Goal: Transaction & Acquisition: Purchase product/service

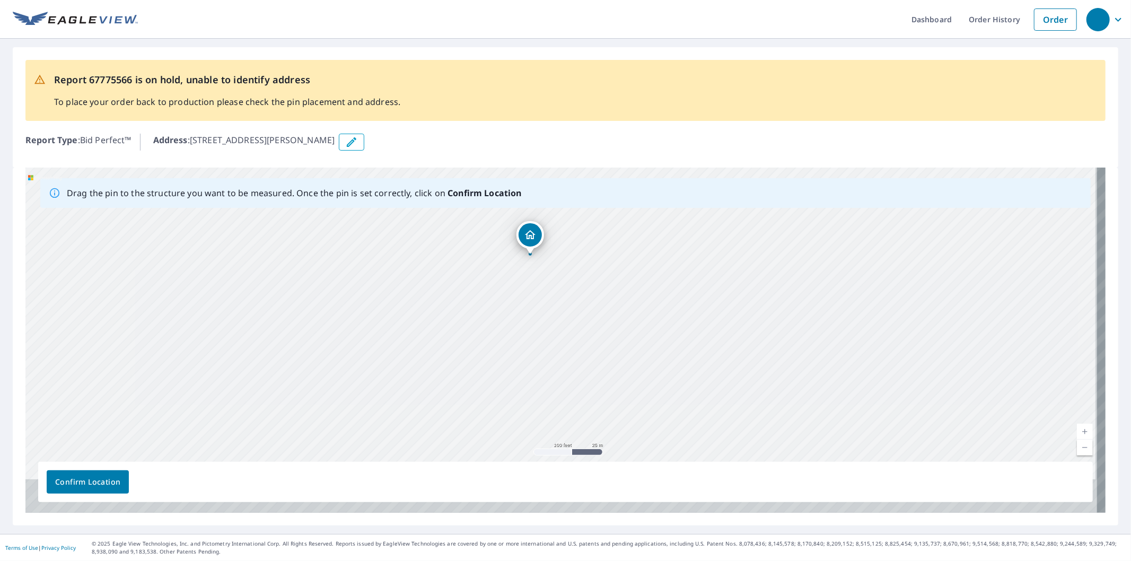
drag, startPoint x: 601, startPoint y: 354, endPoint x: 593, endPoint y: 250, distance: 103.7
click at [593, 250] on div "6385 30th Ave Remus, MI 49340" at bounding box center [565, 340] width 1080 height 345
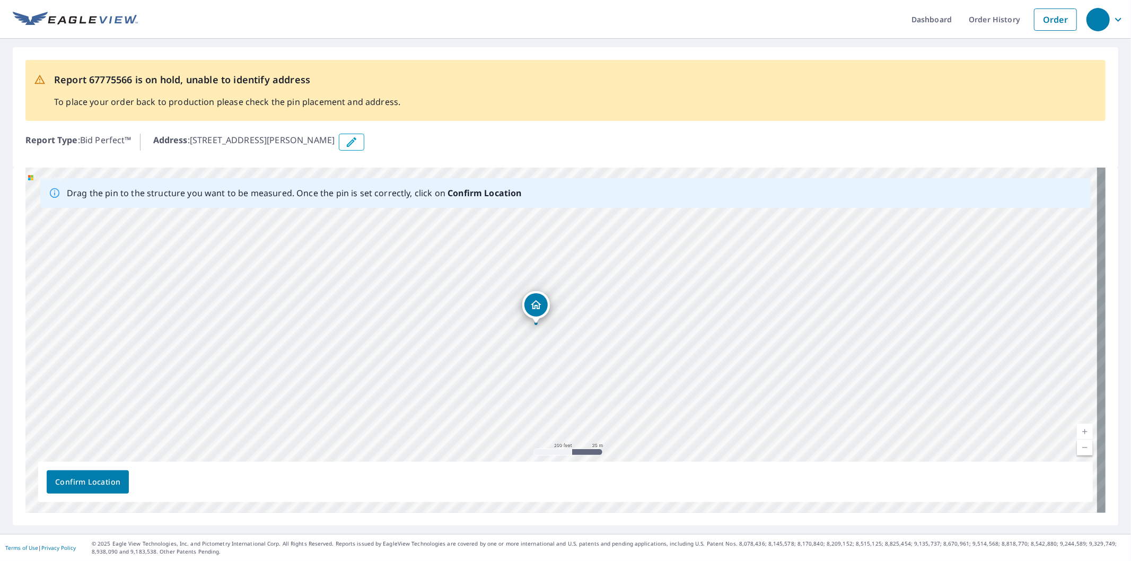
drag, startPoint x: 530, startPoint y: 241, endPoint x: 536, endPoint y: 311, distance: 70.8
drag, startPoint x: 426, startPoint y: 335, endPoint x: 458, endPoint y: 290, distance: 54.7
click at [458, 290] on div "6385 30th Ave Remus, MI 49340" at bounding box center [565, 340] width 1080 height 345
click at [455, 280] on div "6385 30th Ave Remus, MI 49340" at bounding box center [565, 340] width 1080 height 345
drag, startPoint x: 423, startPoint y: 261, endPoint x: 460, endPoint y: 303, distance: 56.0
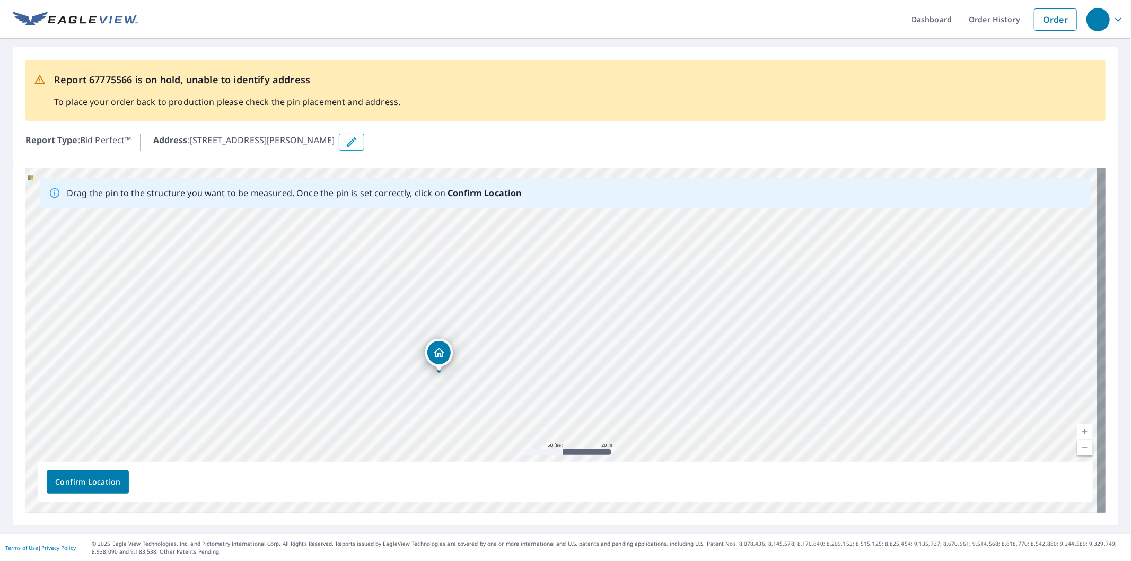
click at [460, 303] on div "6385 30th Ave Remus, MI 49340" at bounding box center [565, 340] width 1080 height 345
drag, startPoint x: 435, startPoint y: 349, endPoint x: 430, endPoint y: 347, distance: 5.7
click at [430, 347] on div "6385 30th Ave Remus, MI 49340" at bounding box center [565, 340] width 1080 height 345
drag, startPoint x: 661, startPoint y: 385, endPoint x: 550, endPoint y: 417, distance: 115.3
click at [550, 417] on div "6385 30th Ave Remus, MI 49340" at bounding box center [565, 340] width 1080 height 345
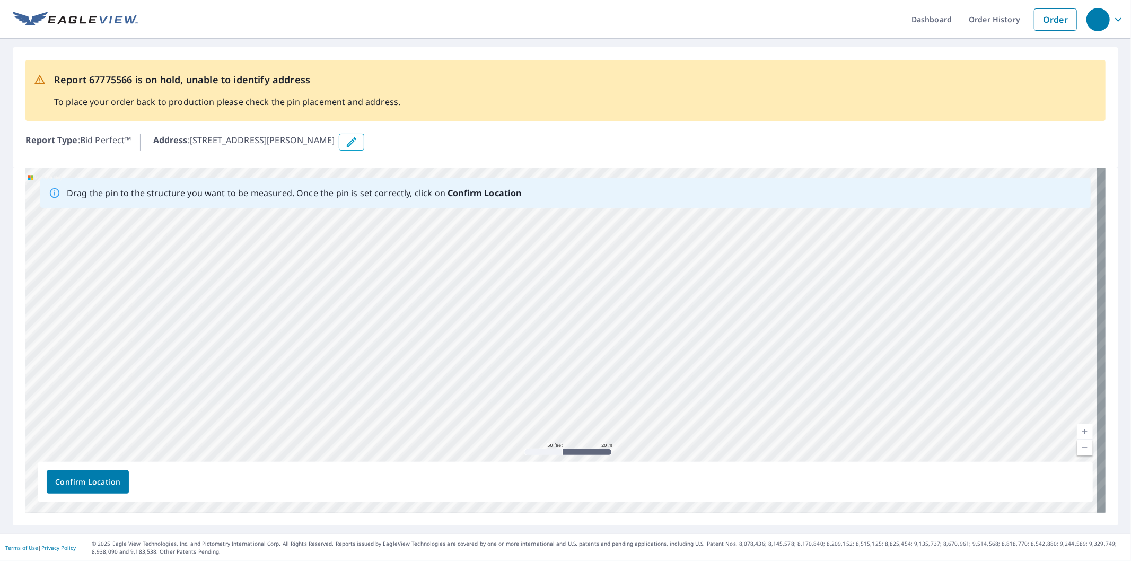
drag, startPoint x: 610, startPoint y: 364, endPoint x: 591, endPoint y: 418, distance: 57.0
click at [591, 418] on div "6385 30th Ave Remus, MI 49340" at bounding box center [565, 340] width 1080 height 345
drag, startPoint x: 630, startPoint y: 331, endPoint x: 623, endPoint y: 319, distance: 14.5
click at [623, 319] on div "6385 30th Ave Remus, MI 49340" at bounding box center [565, 340] width 1080 height 345
drag, startPoint x: 494, startPoint y: 367, endPoint x: 512, endPoint y: 414, distance: 49.5
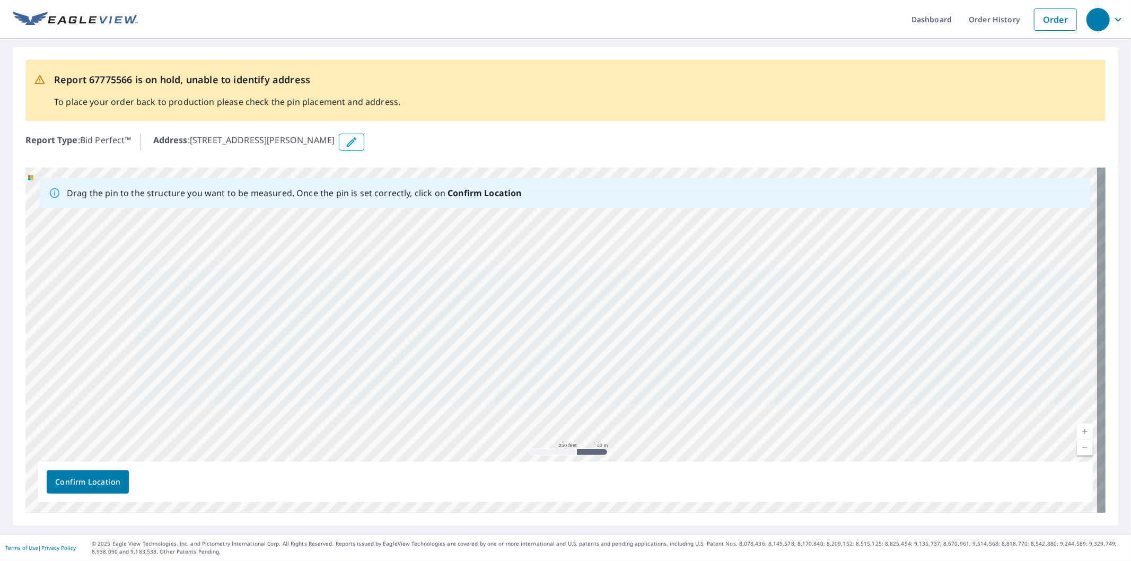
click at [512, 414] on div "6385 30th Ave Remus, MI 49340" at bounding box center [565, 340] width 1080 height 345
click at [533, 402] on div "6385 30th Ave Remus, MI 49340" at bounding box center [565, 340] width 1080 height 345
click at [522, 415] on div "6385 30th Ave Remus, MI 49340" at bounding box center [565, 340] width 1080 height 345
click at [531, 423] on div "6385 30th Ave Remus, MI 49340" at bounding box center [565, 340] width 1080 height 345
drag, startPoint x: 564, startPoint y: 443, endPoint x: 566, endPoint y: 452, distance: 9.8
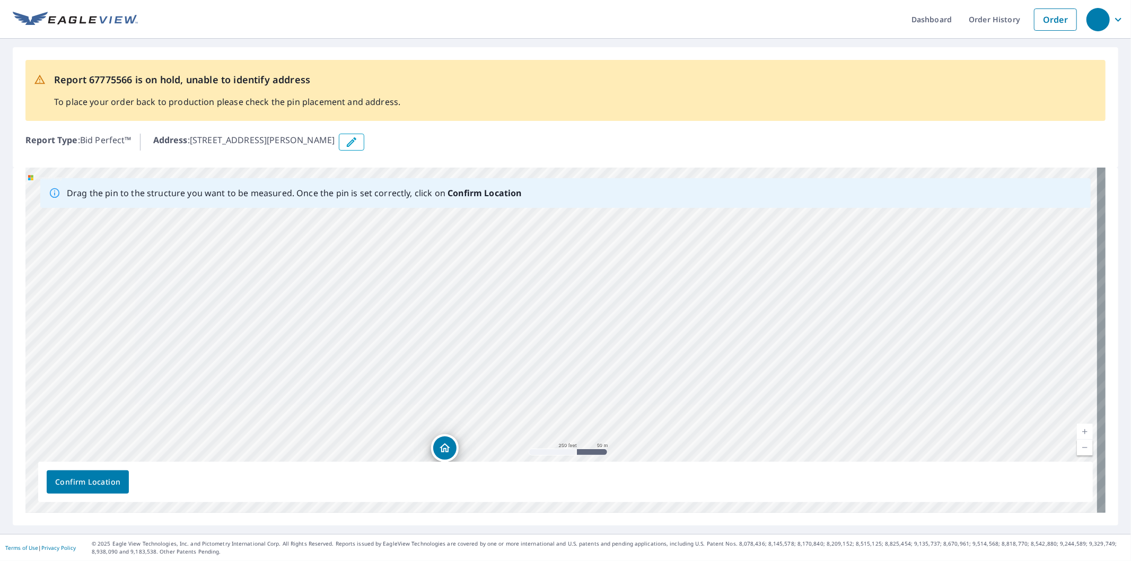
click at [566, 452] on div "6385 30th Ave Remus, MI 49340" at bounding box center [565, 340] width 1080 height 345
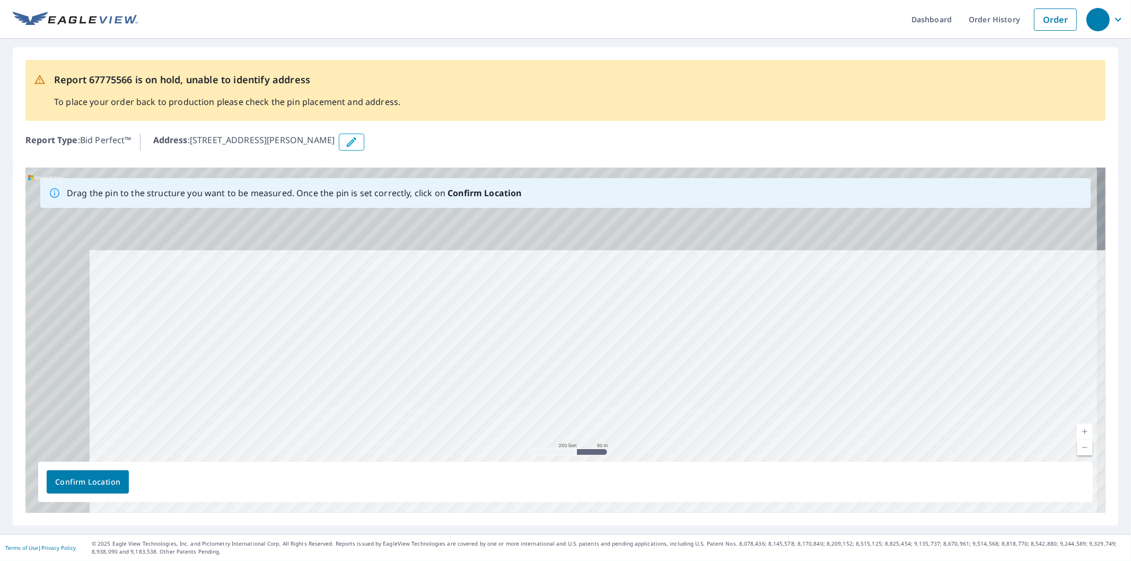
drag, startPoint x: 565, startPoint y: 373, endPoint x: 603, endPoint y: 390, distance: 41.3
click at [603, 390] on div "6385 30th Ave Remus, MI 49340" at bounding box center [565, 340] width 1080 height 345
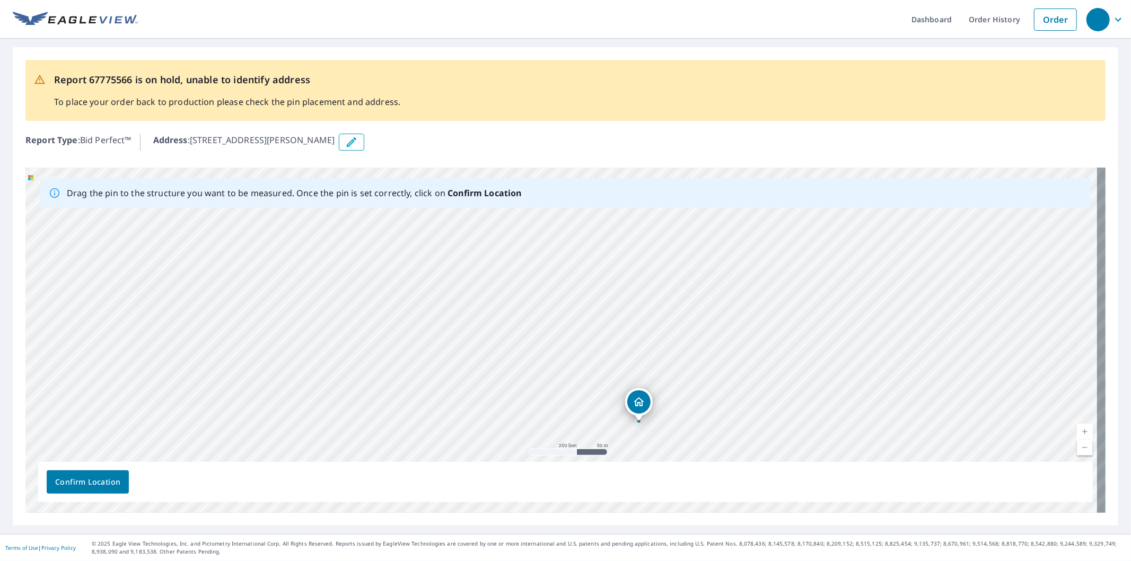
drag, startPoint x: 494, startPoint y: 383, endPoint x: 593, endPoint y: 226, distance: 185.2
click at [595, 226] on div "6385 30th Ave Remus, MI 49340" at bounding box center [565, 340] width 1080 height 345
drag, startPoint x: 589, startPoint y: 372, endPoint x: 601, endPoint y: 341, distance: 33.4
click at [601, 341] on div "6385 30th Ave Remus, MI 49340" at bounding box center [565, 340] width 1080 height 345
drag, startPoint x: 654, startPoint y: 348, endPoint x: 662, endPoint y: 350, distance: 8.1
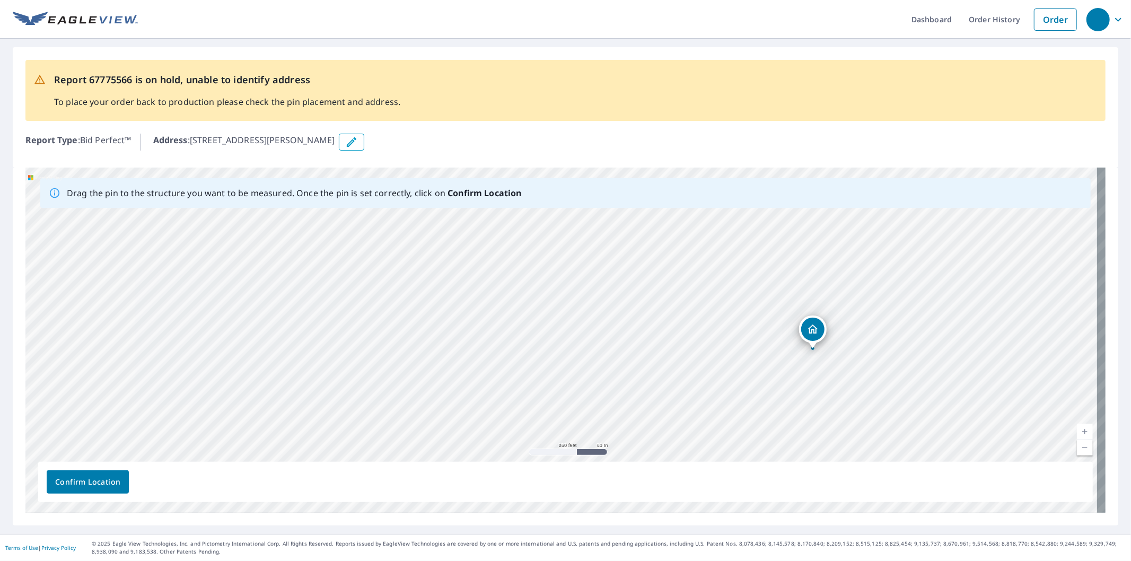
click at [663, 350] on div "6385 30th Ave Remus, MI 49340" at bounding box center [565, 340] width 1080 height 345
drag, startPoint x: 424, startPoint y: 328, endPoint x: 606, endPoint y: 364, distance: 185.4
click at [606, 364] on div "6385 30th Ave Remus, MI 49340" at bounding box center [565, 340] width 1080 height 345
drag, startPoint x: 541, startPoint y: 314, endPoint x: 537, endPoint y: 448, distance: 134.2
click at [537, 448] on div "6385 30th Ave Remus, MI 49340" at bounding box center [565, 340] width 1080 height 345
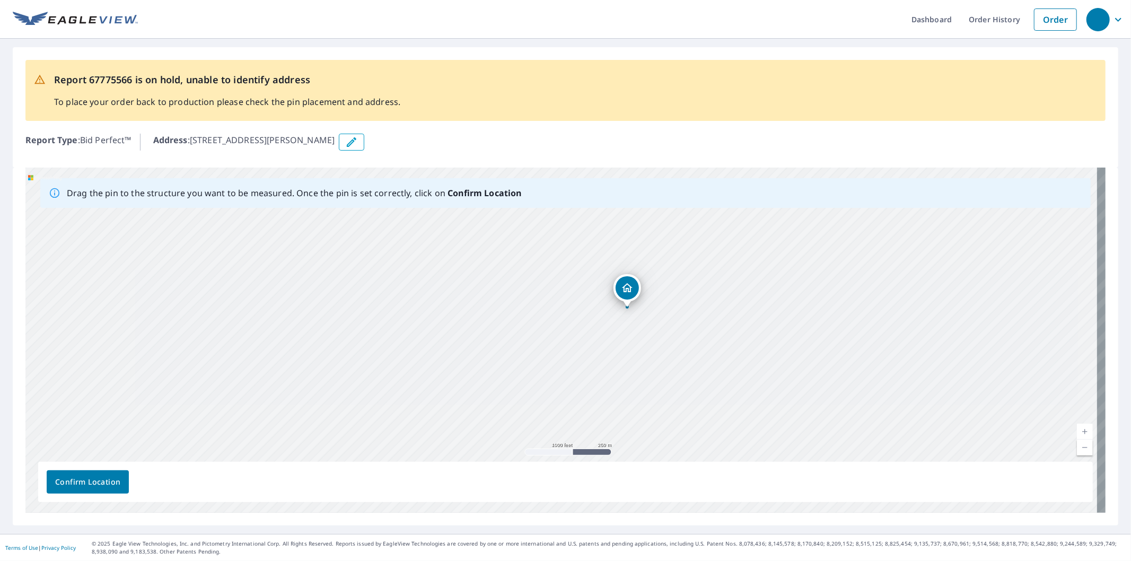
drag, startPoint x: 553, startPoint y: 393, endPoint x: 516, endPoint y: 306, distance: 94.5
click at [517, 308] on div "6385 30th Ave Remus, MI 49340" at bounding box center [565, 340] width 1080 height 345
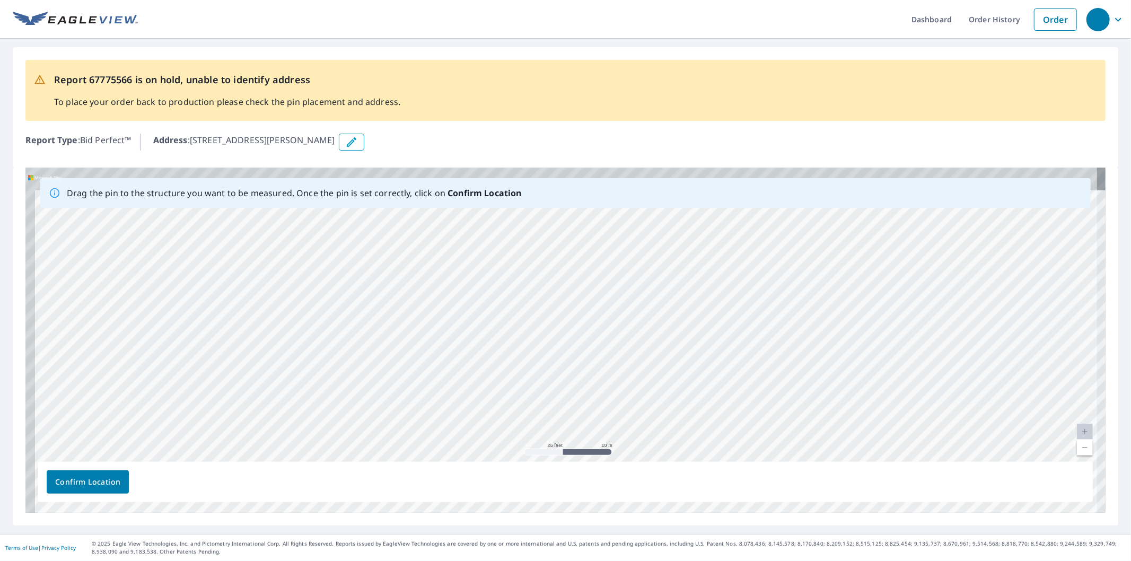
drag, startPoint x: 522, startPoint y: 272, endPoint x: 553, endPoint y: 388, distance: 119.7
click at [553, 388] on div "6385 30th Ave Remus, MI 49340" at bounding box center [565, 340] width 1080 height 345
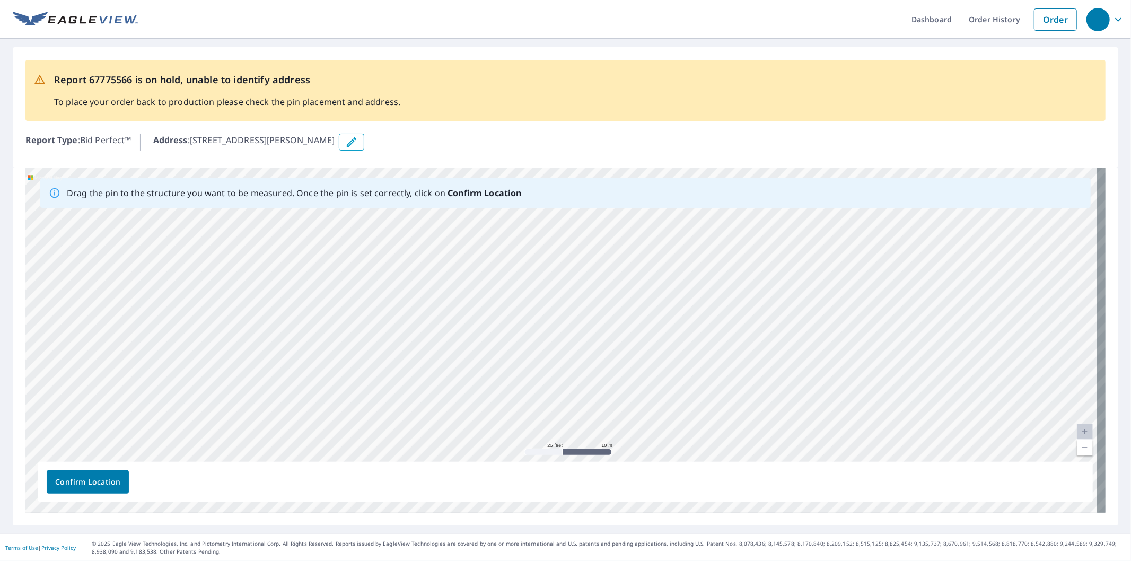
drag, startPoint x: 656, startPoint y: 380, endPoint x: 668, endPoint y: 380, distance: 12.2
click at [668, 380] on div "6385 30th Ave Remus, MI 49340" at bounding box center [565, 340] width 1080 height 345
drag, startPoint x: 463, startPoint y: 390, endPoint x: 448, endPoint y: 384, distance: 16.6
click at [460, 389] on div "6385 30th Ave Remus, MI 49340" at bounding box center [565, 340] width 1080 height 345
drag, startPoint x: 550, startPoint y: 356, endPoint x: 557, endPoint y: 321, distance: 35.1
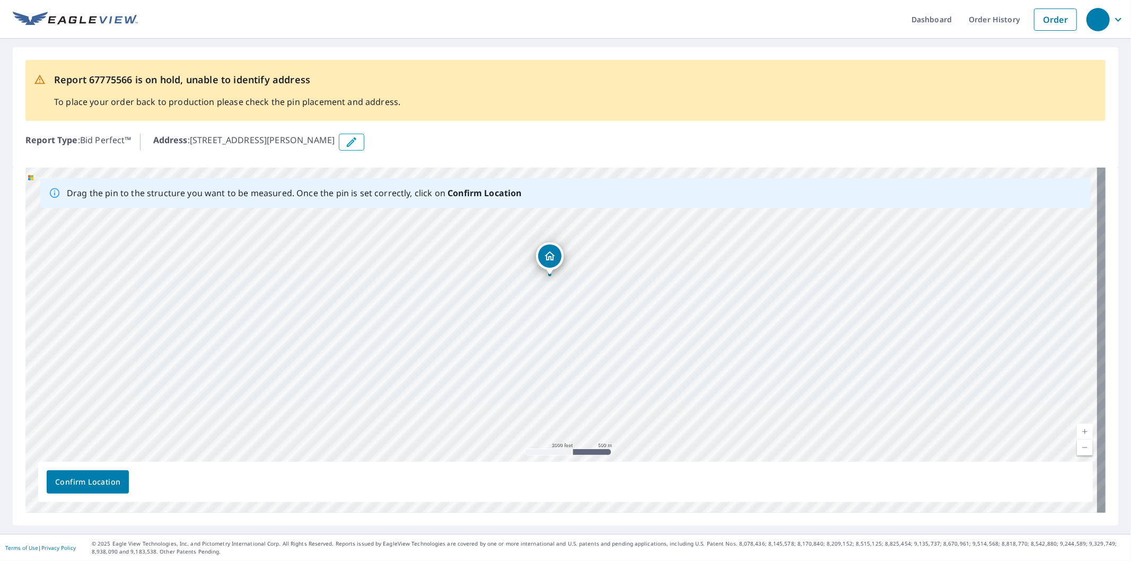
click at [556, 322] on div "6385 30th Ave Remus, MI 49340" at bounding box center [565, 340] width 1080 height 345
drag, startPoint x: 510, startPoint y: 269, endPoint x: 537, endPoint y: 438, distance: 171.3
click at [537, 438] on div "6385 30th Ave Remus, MI 49340" at bounding box center [565, 340] width 1080 height 345
drag, startPoint x: 345, startPoint y: 338, endPoint x: 363, endPoint y: 350, distance: 22.1
click at [363, 350] on div "6385 30th Ave Remus, MI 49340" at bounding box center [565, 340] width 1080 height 345
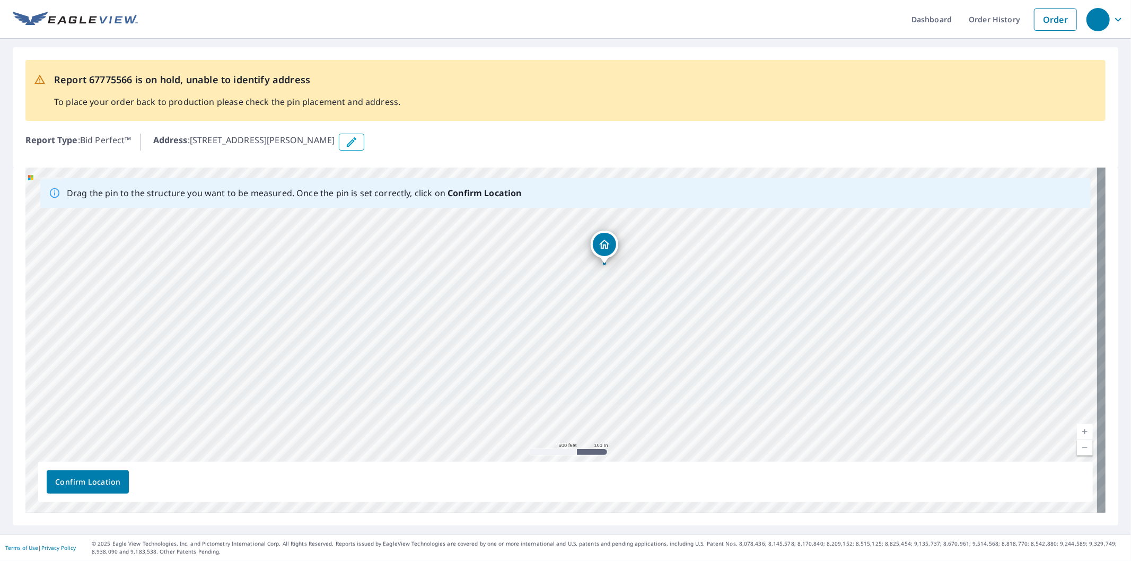
drag, startPoint x: 570, startPoint y: 287, endPoint x: 578, endPoint y: 389, distance: 102.2
click at [578, 389] on div "6385 30th Ave Remus, MI 49340" at bounding box center [565, 340] width 1080 height 345
drag, startPoint x: 601, startPoint y: 250, endPoint x: 553, endPoint y: 410, distance: 166.7
click at [553, 410] on div "6385 30th Ave Remus, MI 49340" at bounding box center [565, 340] width 1080 height 345
drag, startPoint x: 597, startPoint y: 401, endPoint x: 600, endPoint y: 435, distance: 34.0
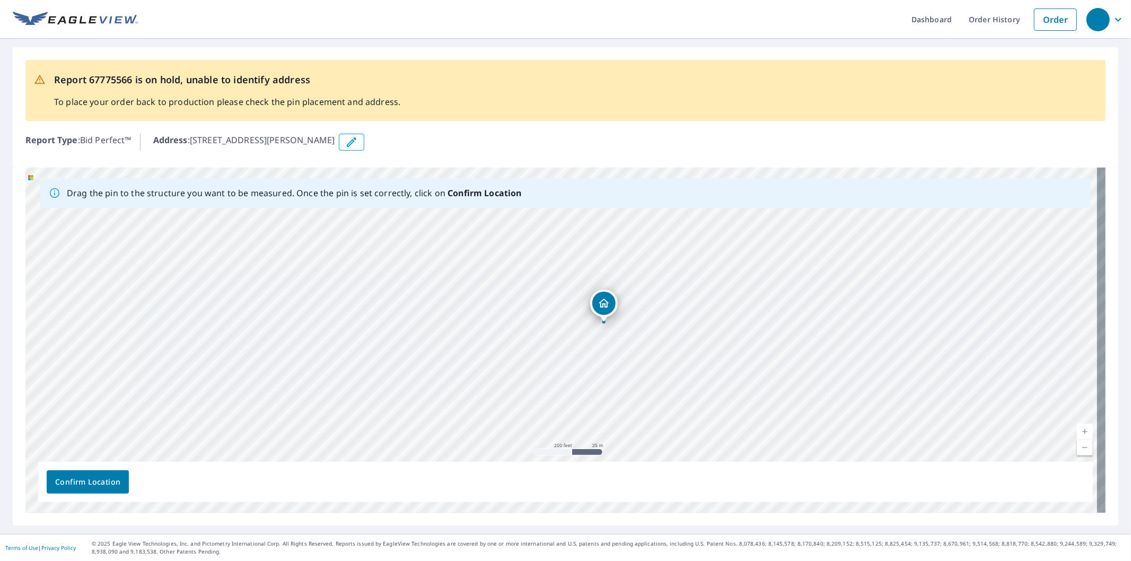
click at [600, 435] on div "6385 30th Ave Remus, MI 49340" at bounding box center [565, 340] width 1080 height 345
drag, startPoint x: 568, startPoint y: 416, endPoint x: 577, endPoint y: 441, distance: 26.3
click at [577, 441] on div "6385 30th Ave Remus, MI 49340" at bounding box center [565, 340] width 1080 height 345
drag, startPoint x: 664, startPoint y: 334, endPoint x: 661, endPoint y: 382, distance: 48.4
click at [661, 382] on div "6385 30th Ave Remus, MI 49340" at bounding box center [565, 340] width 1080 height 345
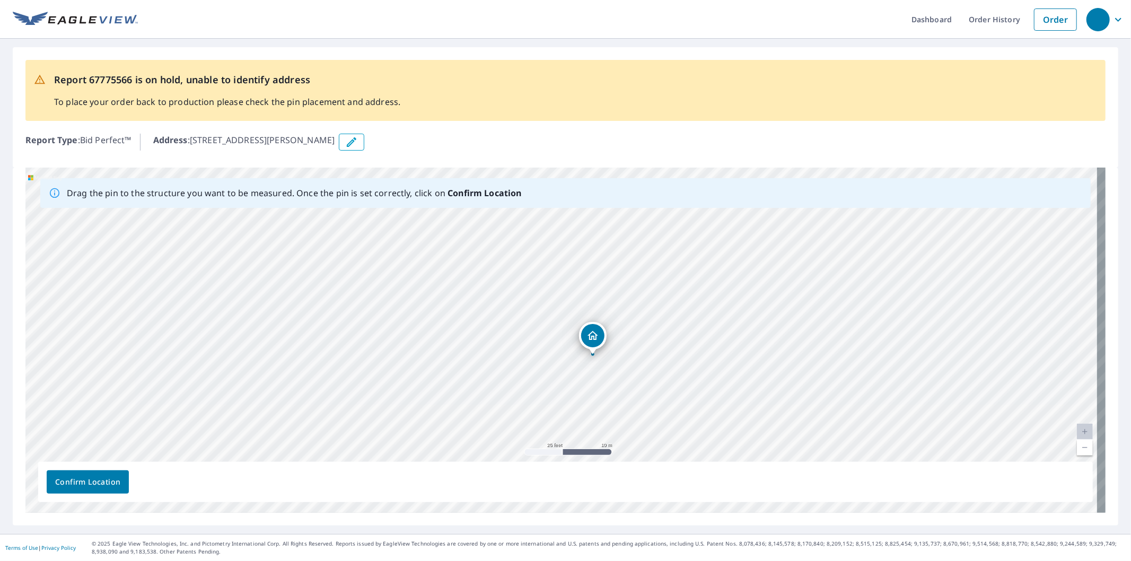
drag, startPoint x: 566, startPoint y: 357, endPoint x: 592, endPoint y: 338, distance: 31.8
click at [592, 336] on div "6385 30th Ave Remus, MI 49340" at bounding box center [565, 340] width 1080 height 345
drag, startPoint x: 438, startPoint y: 321, endPoint x: 486, endPoint y: 370, distance: 68.6
click at [486, 370] on div "6385 30th Ave Remus, MI 49340" at bounding box center [565, 340] width 1080 height 345
drag, startPoint x: 385, startPoint y: 296, endPoint x: 440, endPoint y: 395, distance: 113.5
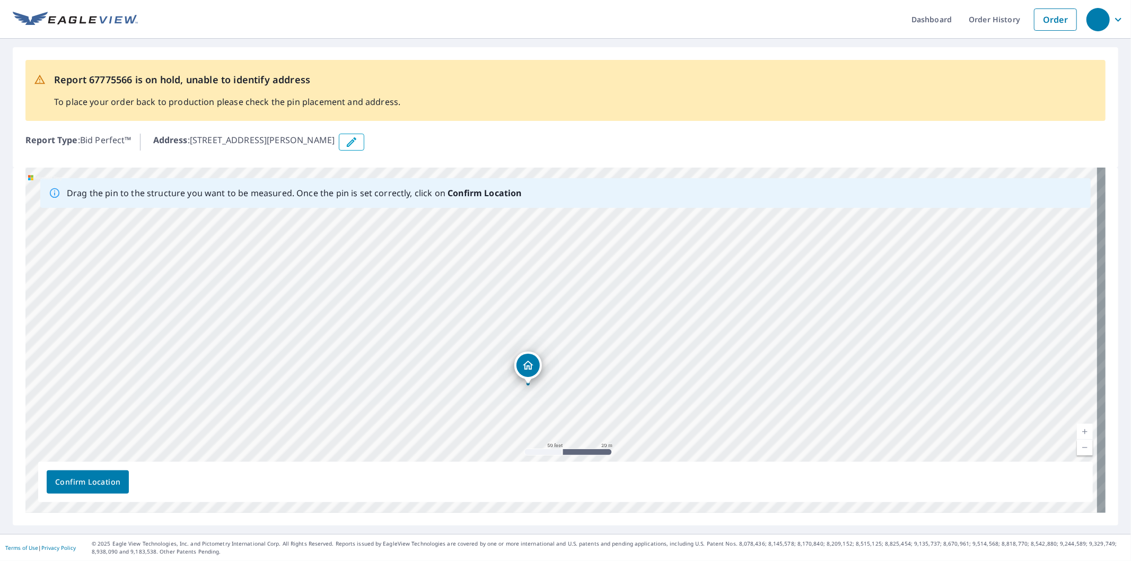
click at [440, 395] on div "6385 30th Ave Remus, MI 49340" at bounding box center [565, 340] width 1080 height 345
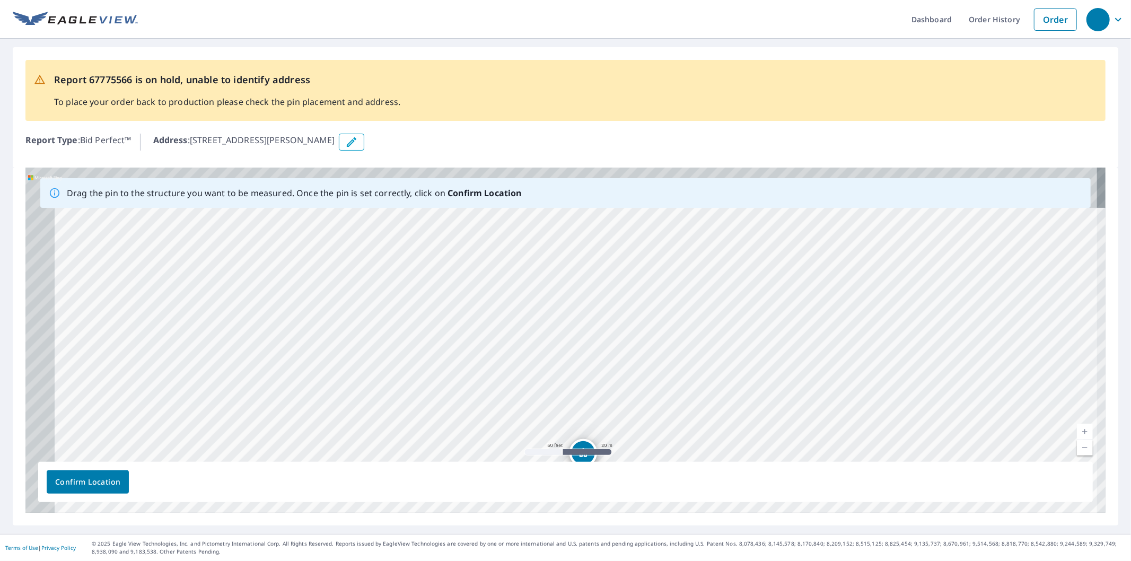
drag, startPoint x: 454, startPoint y: 345, endPoint x: 469, endPoint y: 361, distance: 21.8
click at [469, 361] on div "6385 30th Ave Remus, MI 49340" at bounding box center [565, 340] width 1080 height 345
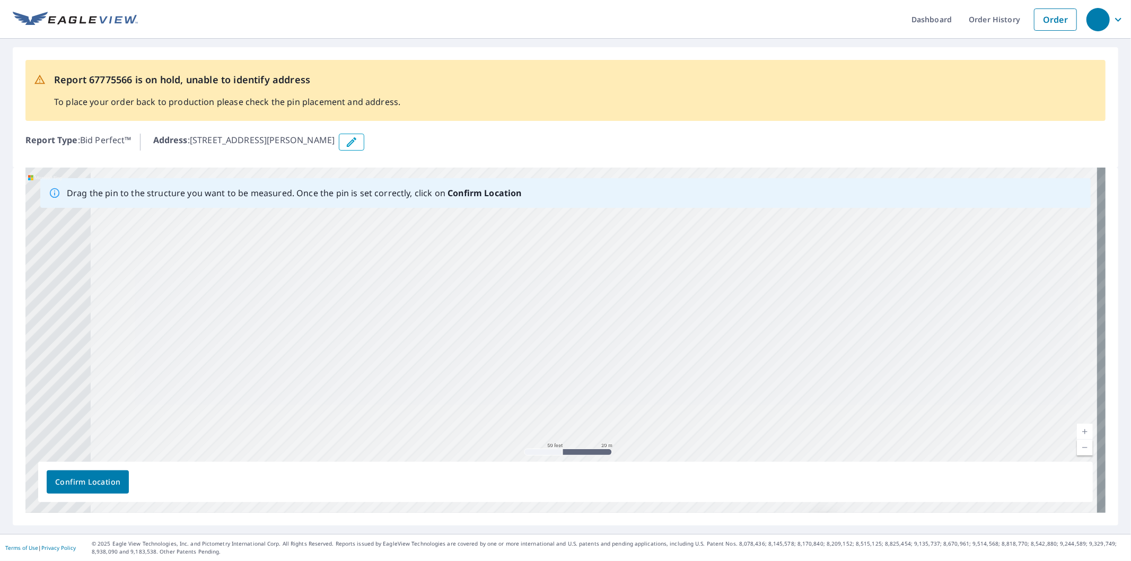
drag, startPoint x: 354, startPoint y: 302, endPoint x: 602, endPoint y: 366, distance: 256.3
click at [603, 369] on div "6385 30th Ave Remus, MI 49340" at bounding box center [565, 340] width 1080 height 345
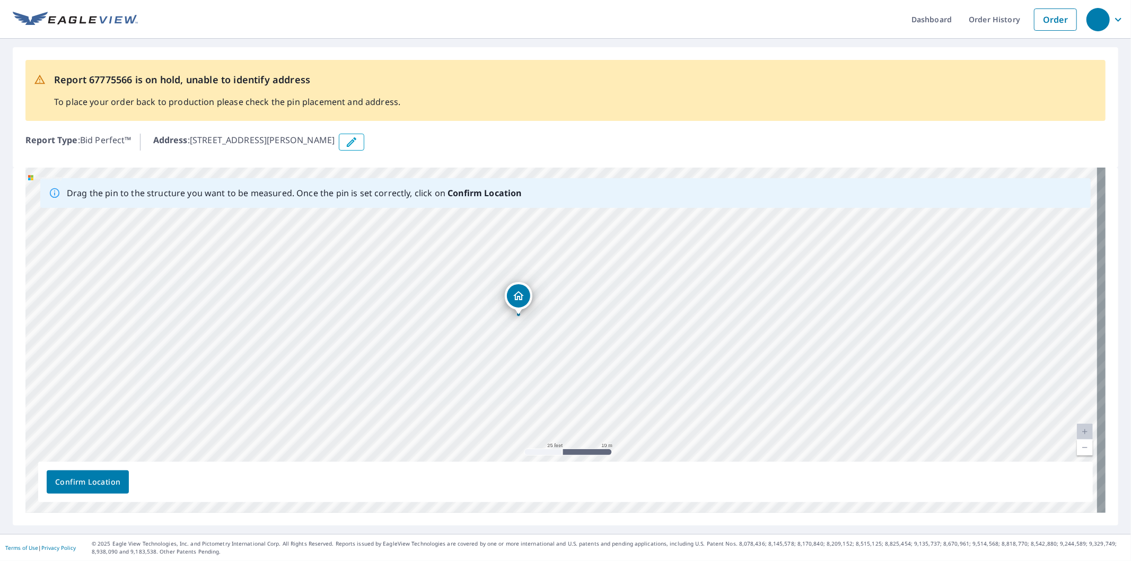
drag, startPoint x: 297, startPoint y: 359, endPoint x: 494, endPoint y: 379, distance: 197.7
click at [494, 379] on div "6385 30th Ave Remus, MI 49340" at bounding box center [565, 340] width 1080 height 345
drag, startPoint x: 512, startPoint y: 303, endPoint x: 507, endPoint y: 318, distance: 15.6
click at [507, 318] on div "6385 30th Ave Remus, MI 49340" at bounding box center [565, 340] width 1080 height 345
click at [77, 483] on span "Confirm Location" at bounding box center [87, 482] width 65 height 13
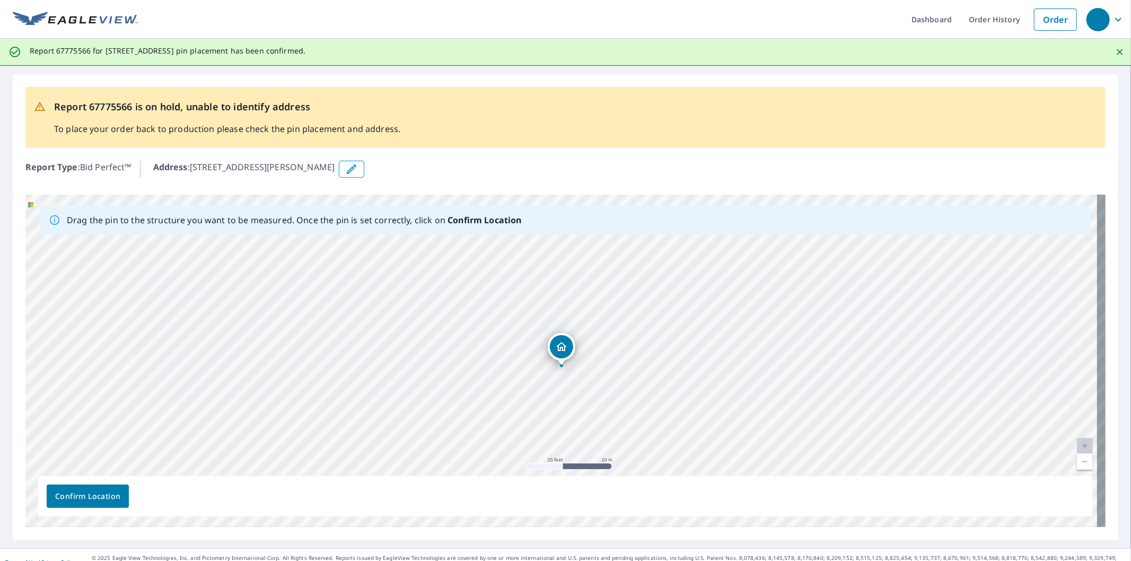
click at [559, 354] on div "Dropped pin, building 1, Residential property, 6385 30th Ave Remus, MI 49340" at bounding box center [561, 346] width 23 height 23
drag, startPoint x: 560, startPoint y: 356, endPoint x: 562, endPoint y: 331, distance: 25.0
click at [562, 331] on div "6385 30th Ave Remus, MI 49340" at bounding box center [565, 361] width 1080 height 332
click at [562, 352] on div "6385 30th Ave Remus, MI 49340" at bounding box center [561, 340] width 113 height 28
click at [91, 494] on span "Confirm Location" at bounding box center [87, 496] width 65 height 13
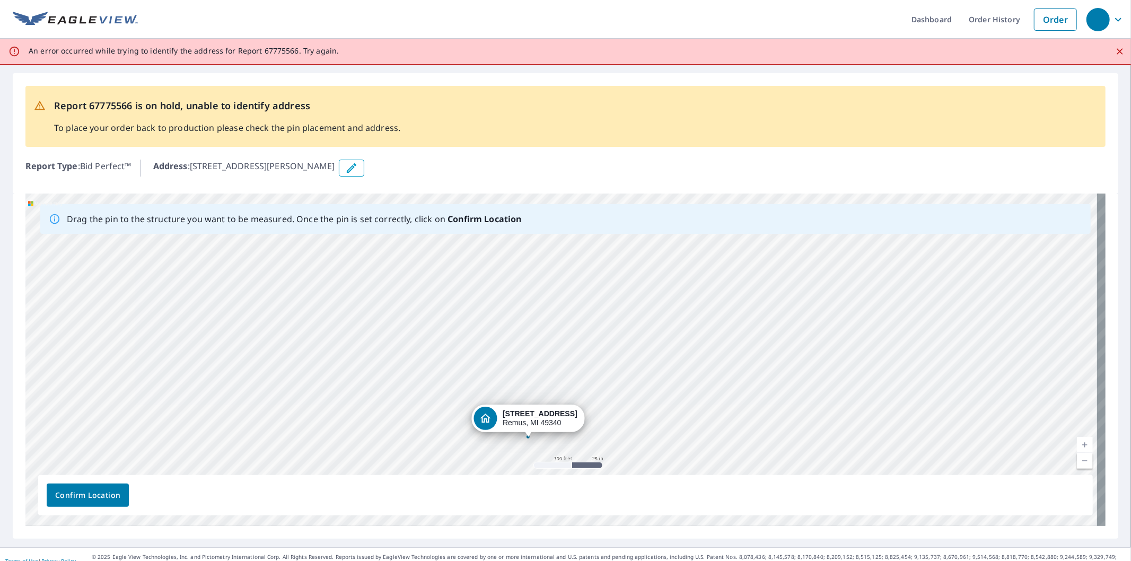
drag, startPoint x: 326, startPoint y: 372, endPoint x: 367, endPoint y: 436, distance: 76.0
click at [367, 436] on div "6385 30th Ave Remus, MI 49340" at bounding box center [565, 360] width 1080 height 332
drag, startPoint x: 288, startPoint y: 330, endPoint x: 381, endPoint y: 375, distance: 102.9
click at [381, 375] on div "6385 30th Ave Remus, MI 49340" at bounding box center [565, 360] width 1080 height 332
drag, startPoint x: 298, startPoint y: 378, endPoint x: 358, endPoint y: 345, distance: 68.6
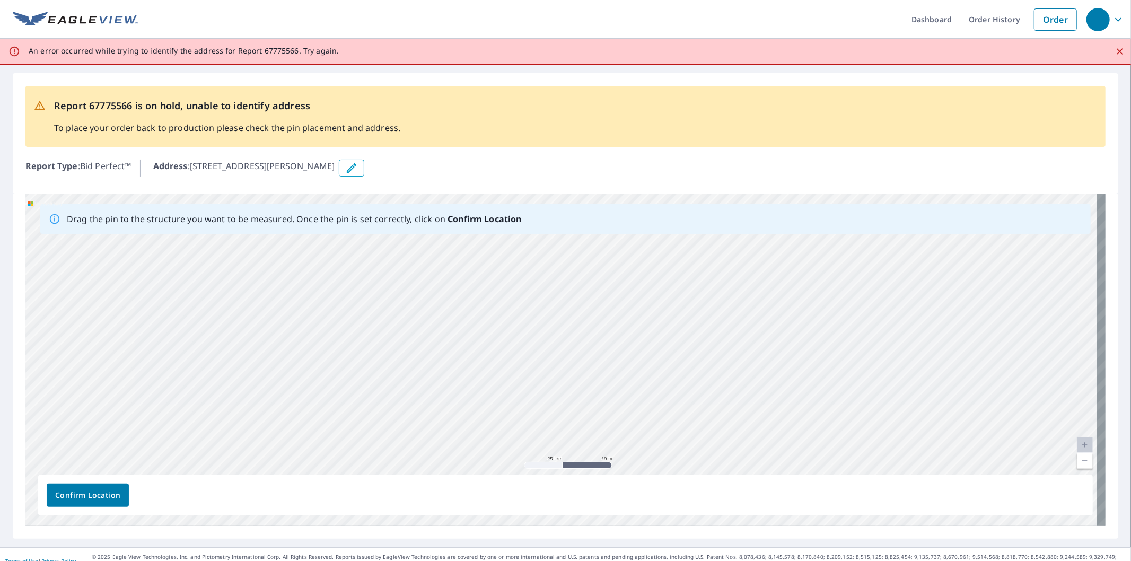
click at [358, 345] on div "6385 30th Ave Remus, MI 49340" at bounding box center [565, 360] width 1080 height 332
click at [353, 368] on div "6385 30th Ave Remus, MI 49340" at bounding box center [565, 360] width 1080 height 332
drag, startPoint x: 424, startPoint y: 385, endPoint x: 428, endPoint y: 263, distance: 122.0
click at [428, 263] on div "6385 30th Ave Remus, MI 49340" at bounding box center [565, 360] width 1080 height 332
click at [335, 404] on div "6385 30th Ave Remus, MI 49340" at bounding box center [565, 360] width 1080 height 332
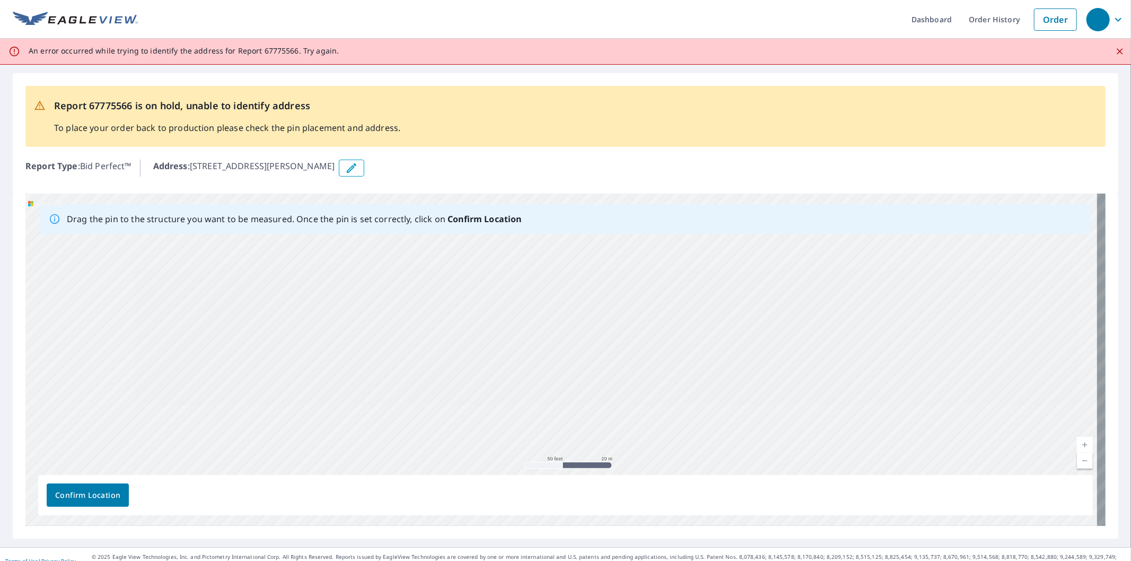
drag, startPoint x: 486, startPoint y: 422, endPoint x: 478, endPoint y: 432, distance: 12.8
click at [478, 432] on div "6385 30th Ave Remus, MI 49340" at bounding box center [565, 360] width 1080 height 332
drag, startPoint x: 533, startPoint y: 350, endPoint x: 431, endPoint y: 407, distance: 116.8
click at [431, 407] on div "6385 30th Ave Remus, MI 49340" at bounding box center [565, 360] width 1080 height 332
drag, startPoint x: 493, startPoint y: 394, endPoint x: 484, endPoint y: 417, distance: 24.5
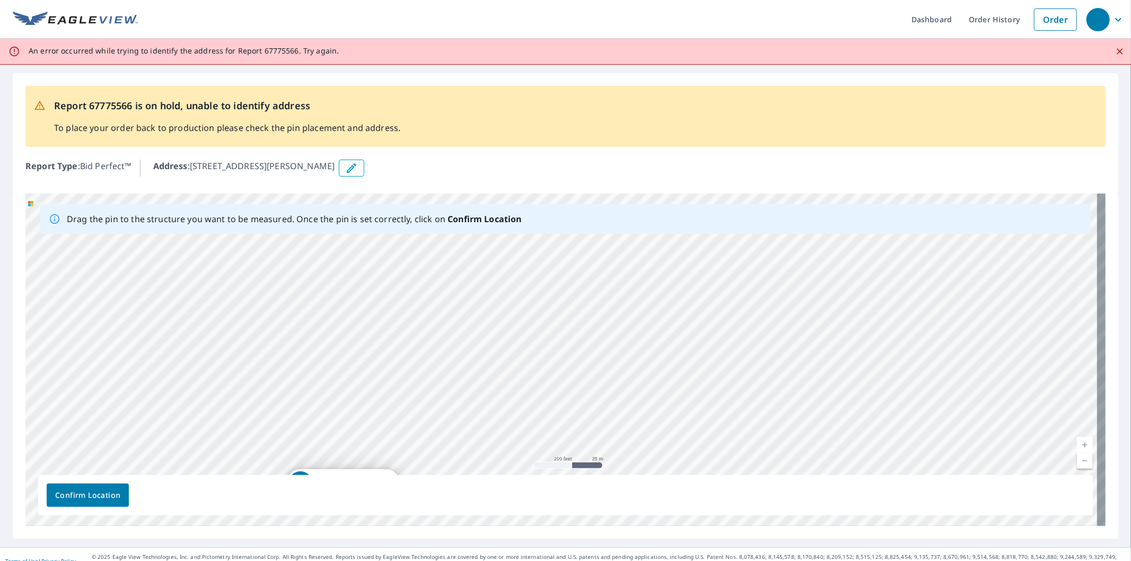
click at [484, 417] on div "6385 30th Ave Remus, MI 49340" at bounding box center [565, 360] width 1080 height 332
drag, startPoint x: 484, startPoint y: 458, endPoint x: 483, endPoint y: 475, distance: 16.5
click at [483, 475] on div "Drag the pin to the structure you want to be measured. Once the pin is set corr…" at bounding box center [565, 360] width 1080 height 332
drag, startPoint x: 484, startPoint y: 382, endPoint x: 484, endPoint y: 461, distance: 79.0
click at [488, 474] on div "6385 30th Ave Remus, MI 49340" at bounding box center [565, 360] width 1080 height 332
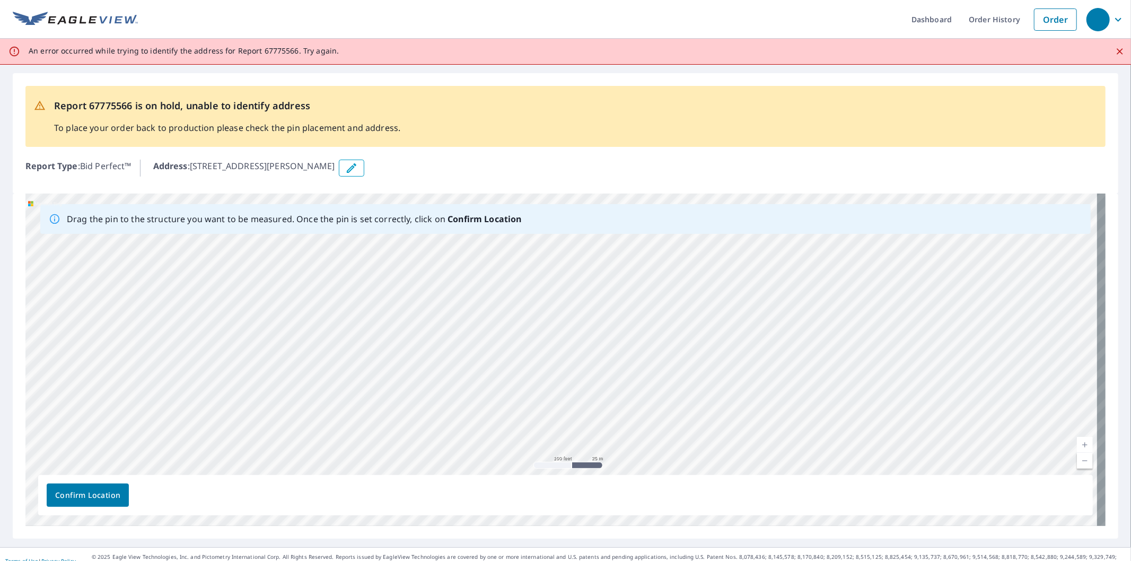
drag, startPoint x: 487, startPoint y: 347, endPoint x: 474, endPoint y: 460, distance: 113.7
click at [474, 460] on div "6385 30th Ave Remus, MI 49340" at bounding box center [565, 360] width 1080 height 332
drag, startPoint x: 468, startPoint y: 347, endPoint x: 466, endPoint y: 427, distance: 80.1
click at [466, 427] on div "6385 30th Ave Remus, MI 49340" at bounding box center [565, 360] width 1080 height 332
drag, startPoint x: 598, startPoint y: 407, endPoint x: 599, endPoint y: 348, distance: 58.9
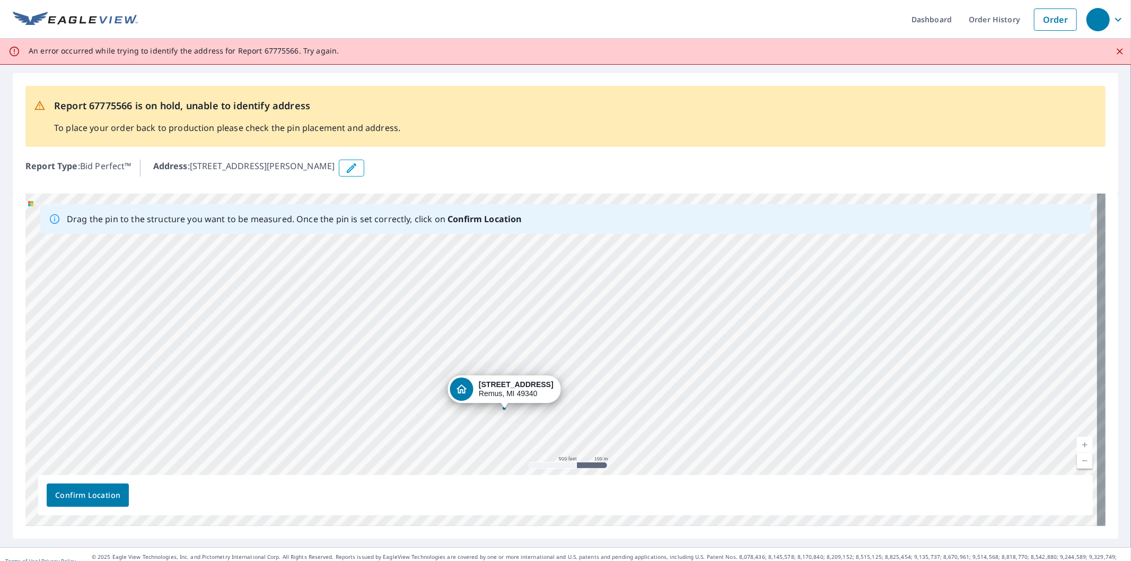
click at [596, 341] on div "6385 30th Ave Remus, MI 49340" at bounding box center [565, 360] width 1080 height 332
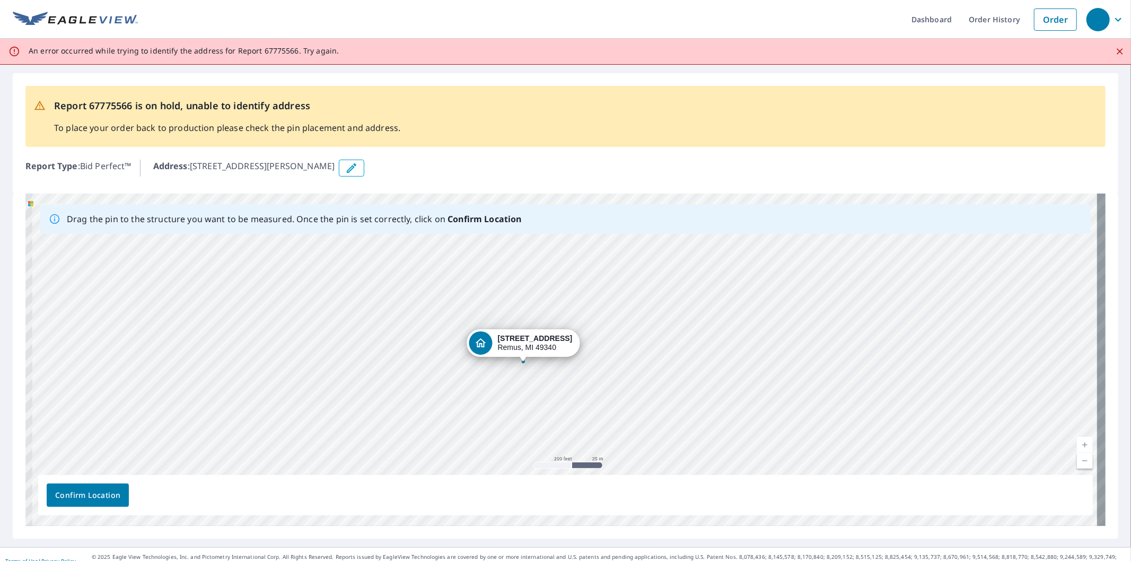
drag, startPoint x: 422, startPoint y: 420, endPoint x: 610, endPoint y: 345, distance: 203.4
click at [608, 345] on div "6385 30th Ave Remus, MI 49340" at bounding box center [565, 360] width 1080 height 332
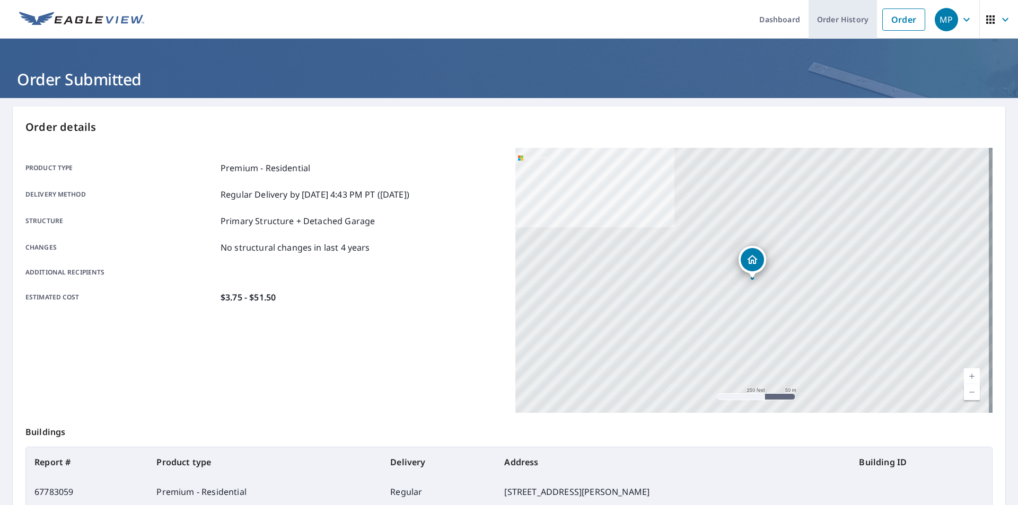
click at [841, 19] on link "Order History" at bounding box center [843, 19] width 68 height 39
